Goal: Task Accomplishment & Management: Use online tool/utility

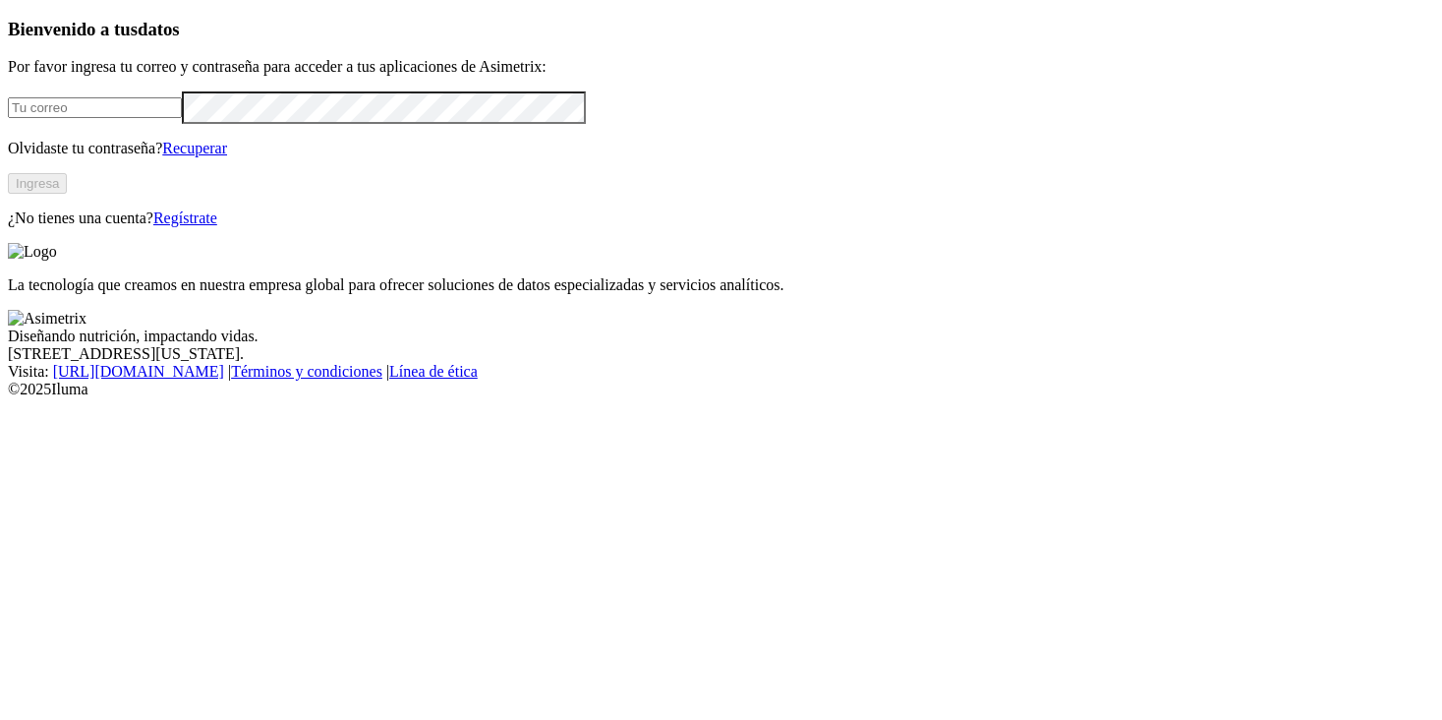
click at [182, 118] on input "email" at bounding box center [95, 107] width 174 height 21
type input "[PERSON_NAME][EMAIL_ADDRESS][PERSON_NAME][DOMAIN_NAME]"
click at [67, 194] on button "Ingresa" at bounding box center [37, 183] width 59 height 21
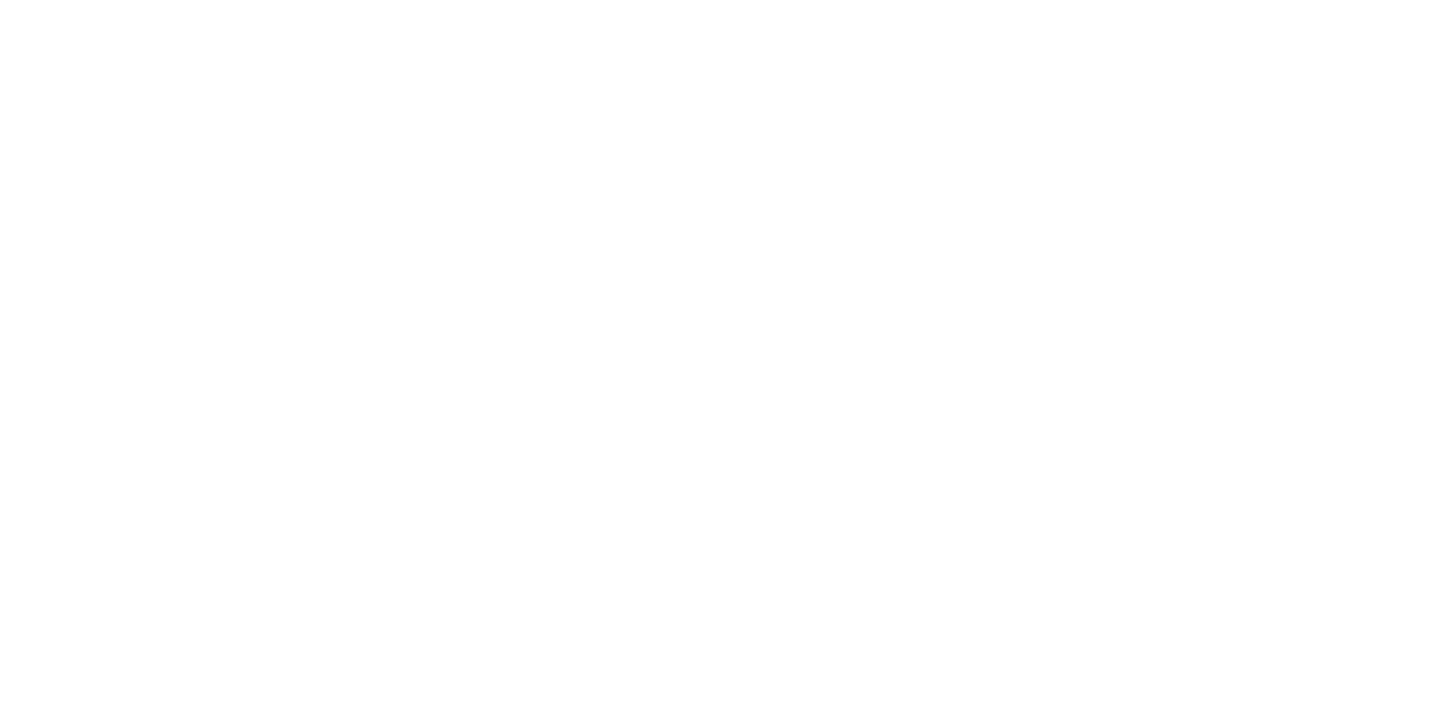
type input "agrop"
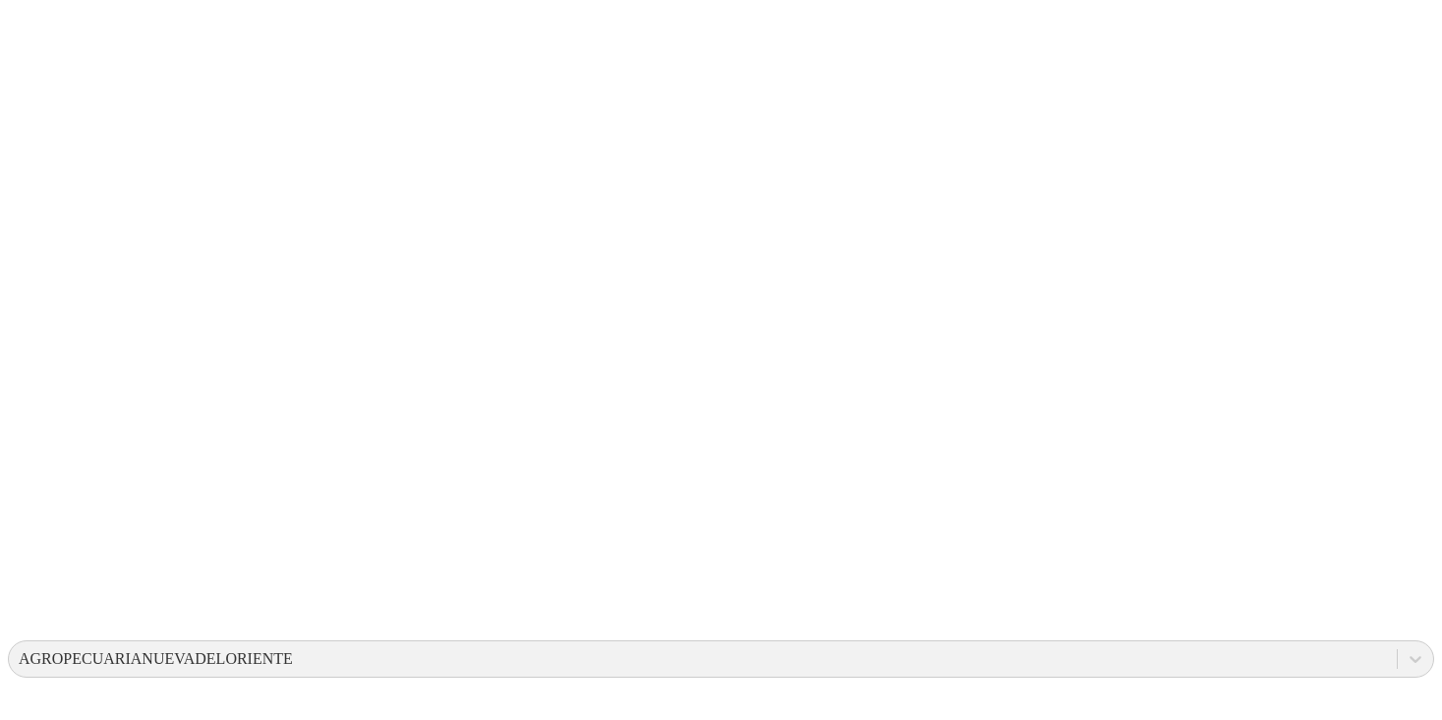
scroll to position [0, 0]
